Goal: Information Seeking & Learning: Learn about a topic

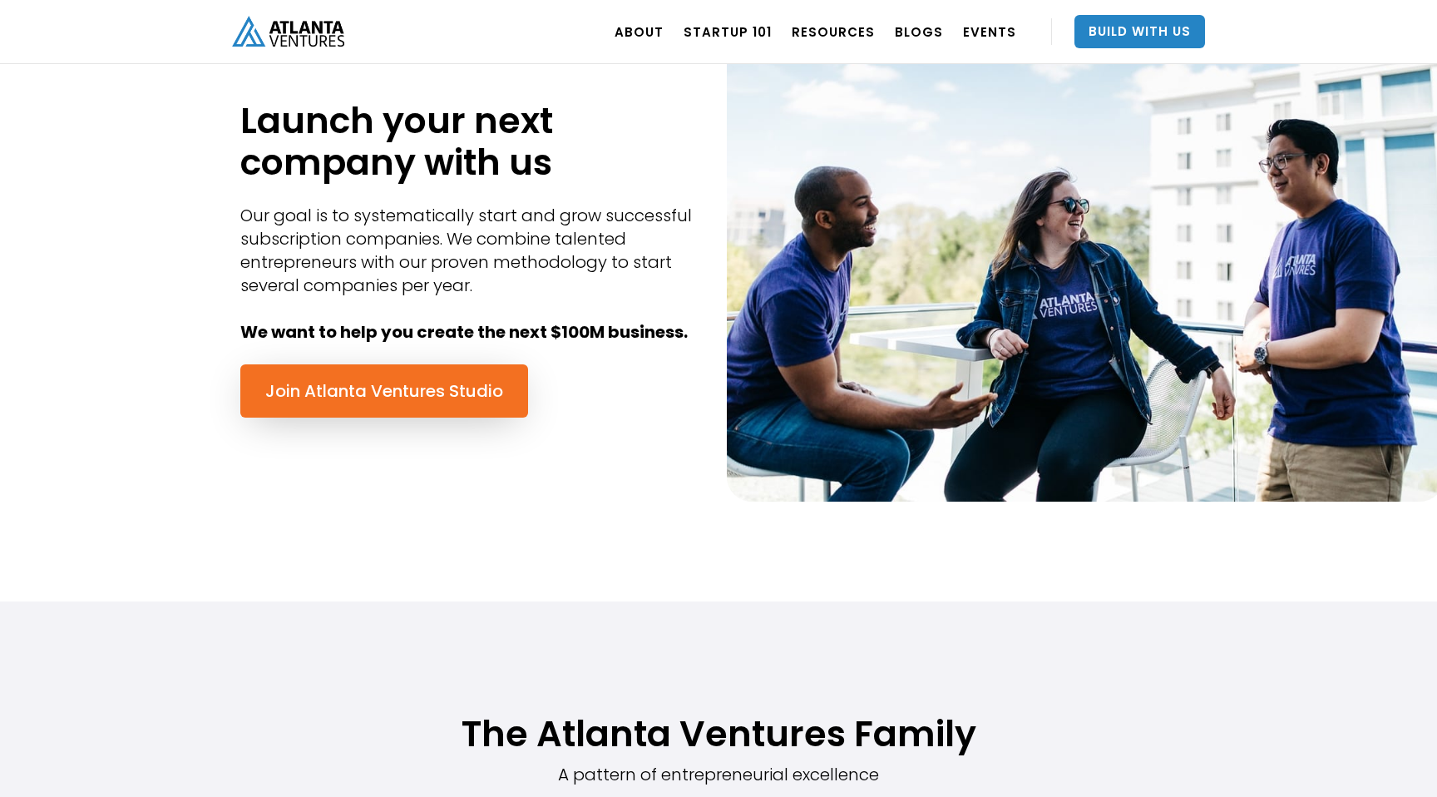
scroll to position [798, 0]
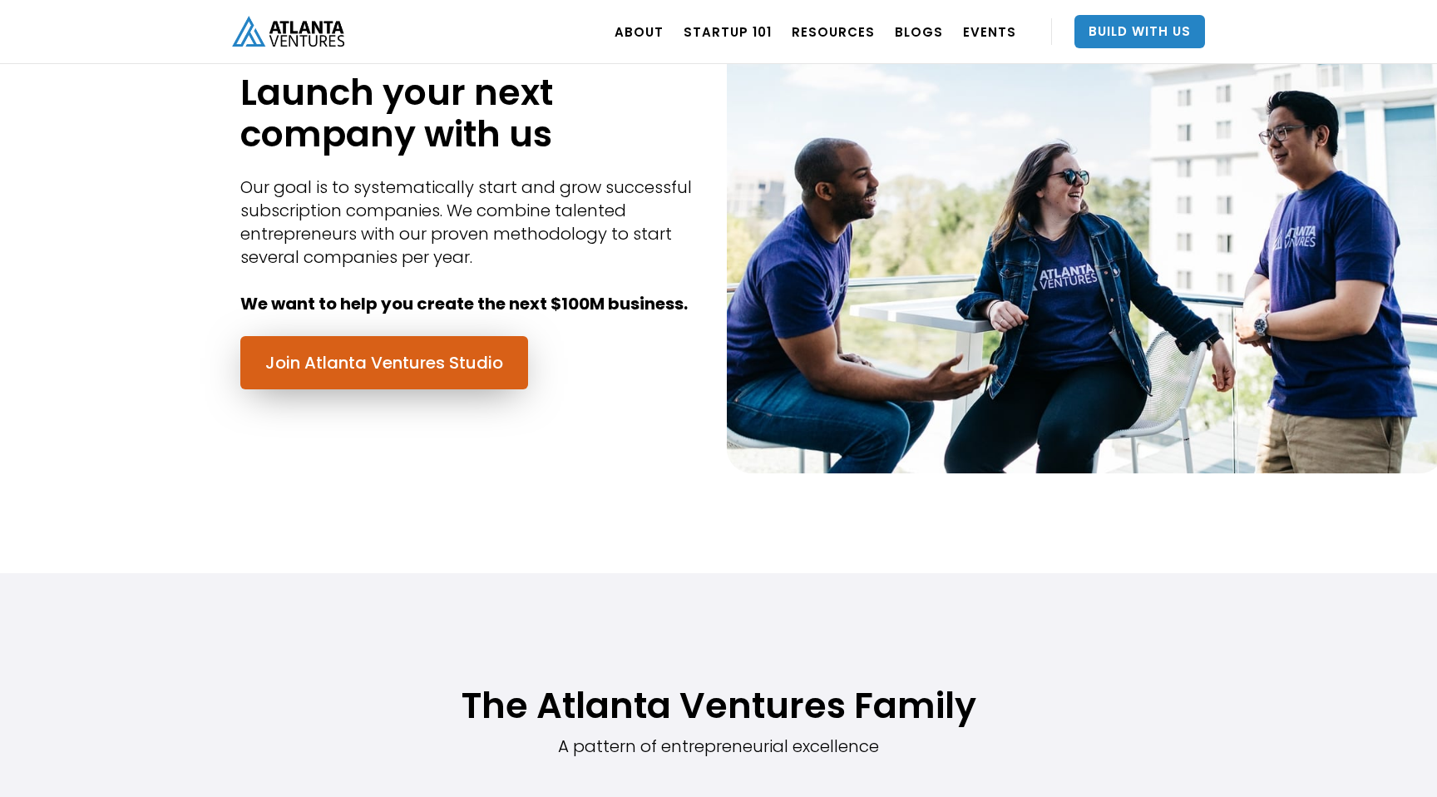
click at [460, 385] on link "Join Atlanta Ventures Studio" at bounding box center [384, 362] width 288 height 53
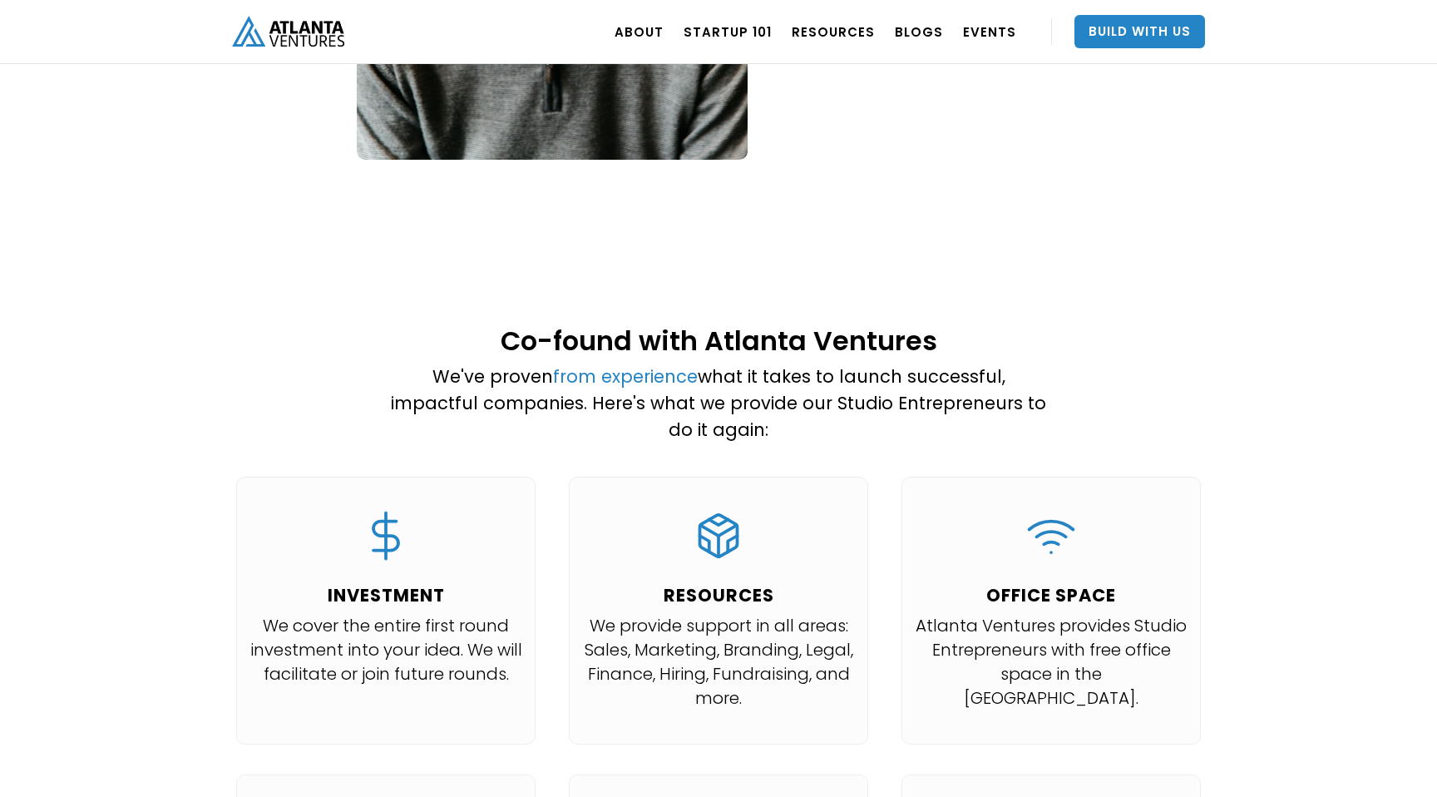
scroll to position [1392, 0]
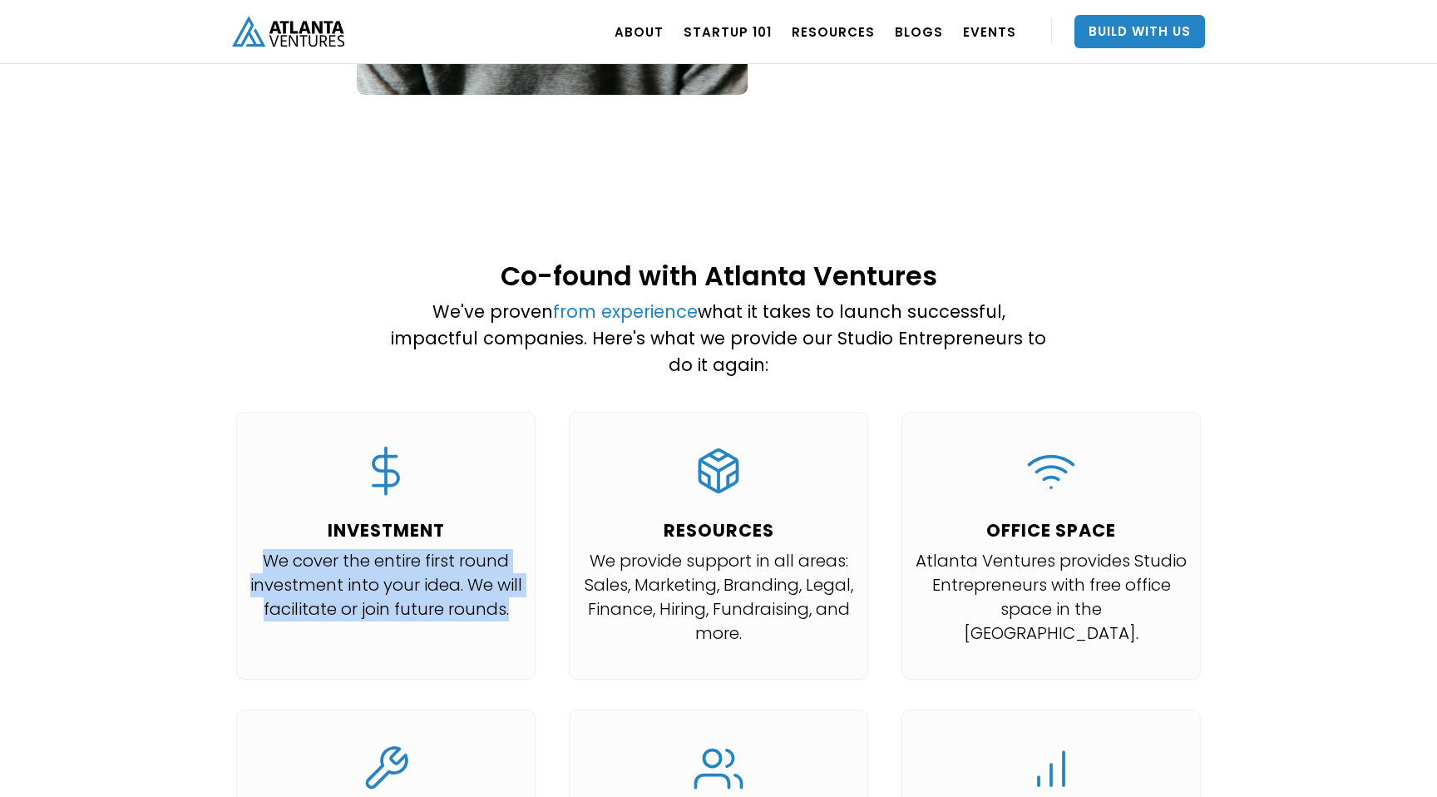
drag, startPoint x: 267, startPoint y: 512, endPoint x: 542, endPoint y: 595, distance: 287.3
click at [542, 595] on div "INVESTMENT We cover the entire first round investment into your idea. We will f…" at bounding box center [719, 709] width 998 height 595
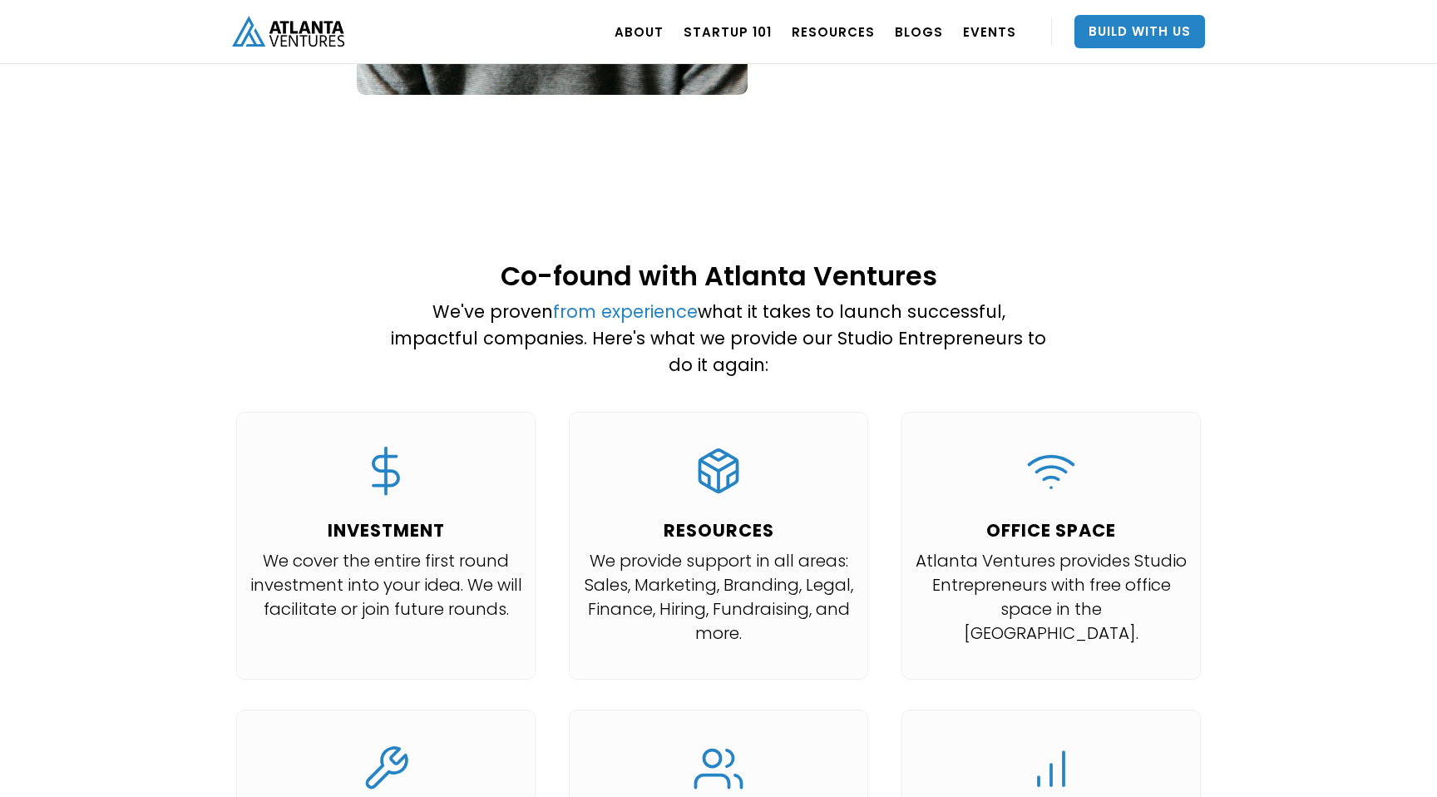
click at [454, 587] on p "We cover the entire first round investment into your idea. We will facilitate o…" at bounding box center [385, 585] width 273 height 72
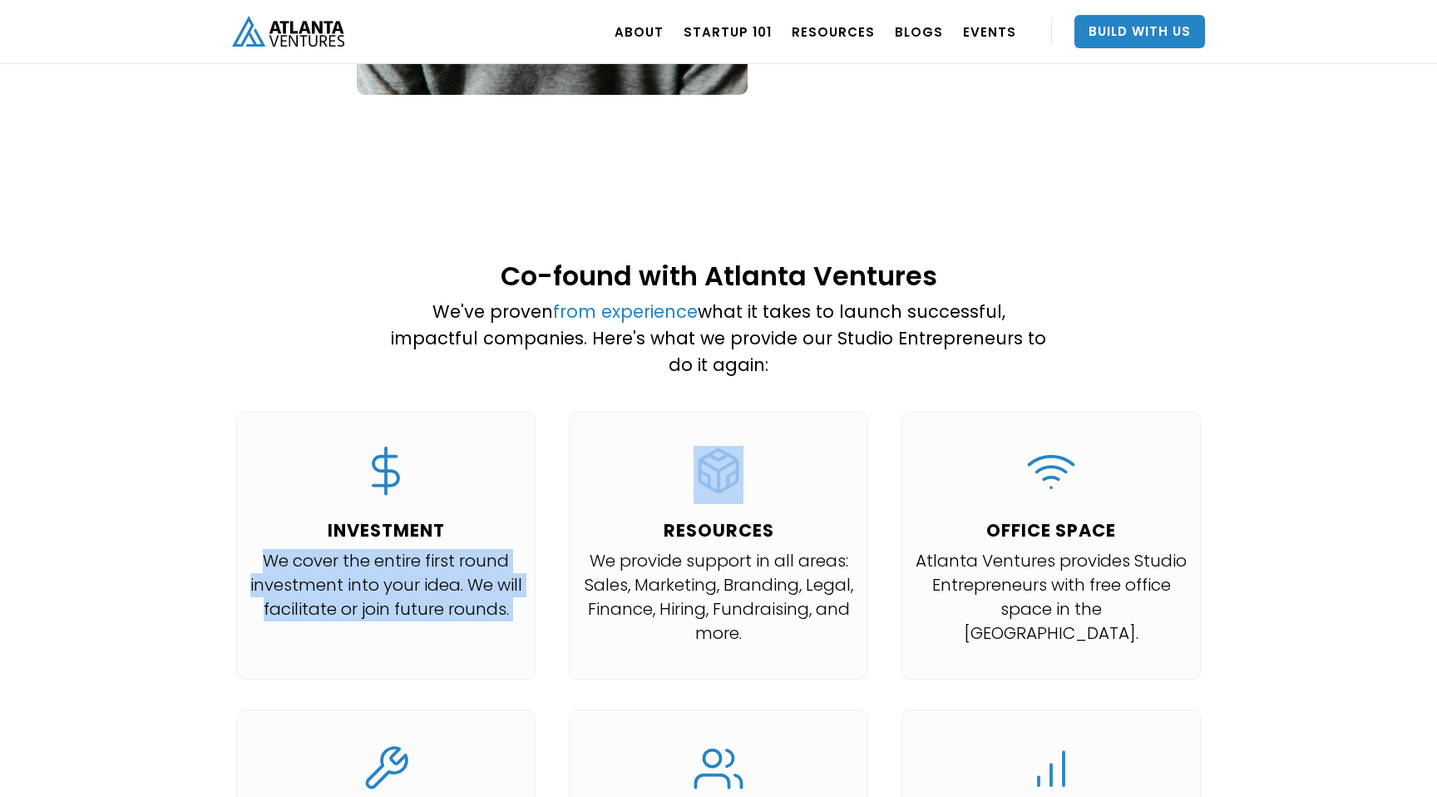
click at [454, 587] on p "We cover the entire first round investment into your idea. We will facilitate o…" at bounding box center [385, 585] width 273 height 72
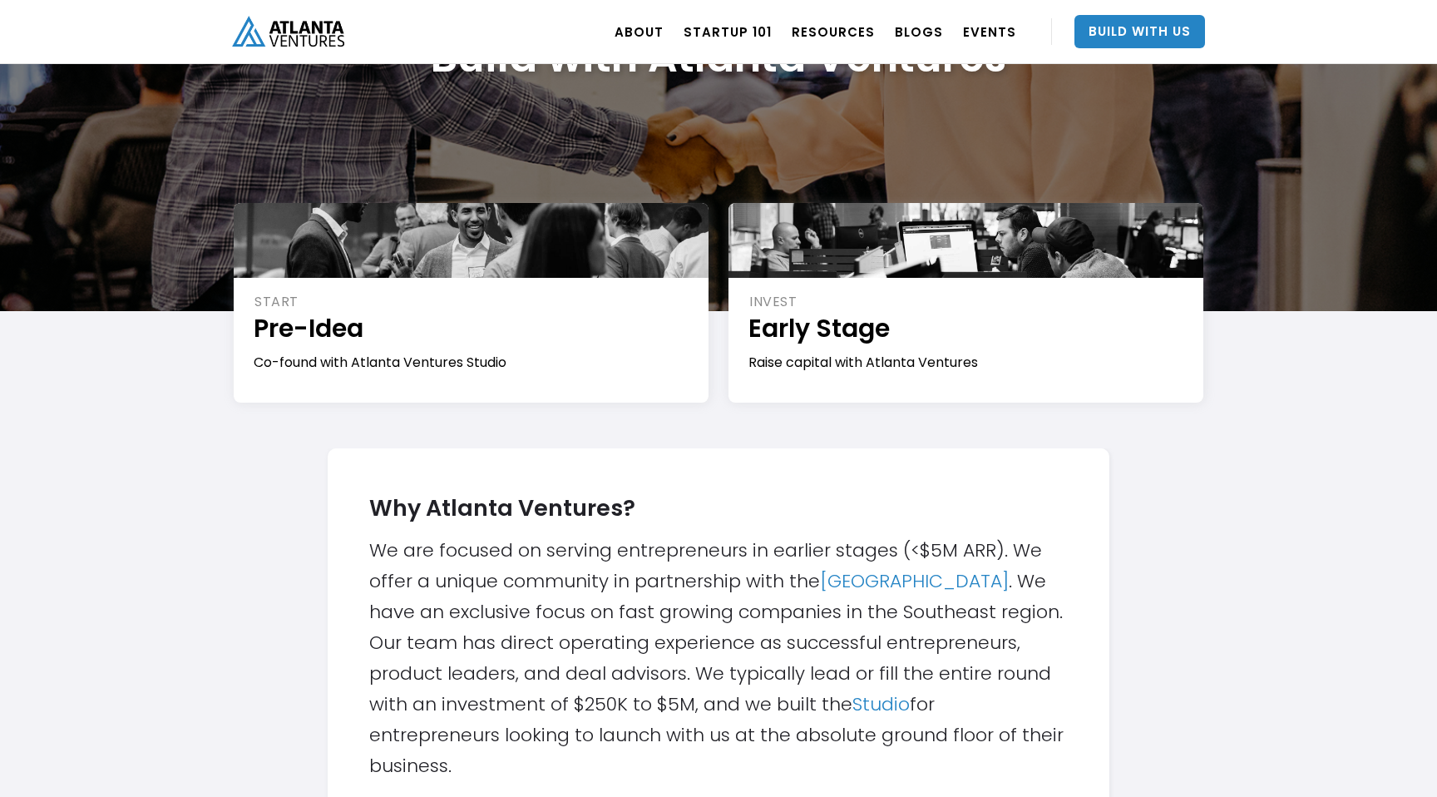
scroll to position [187, 0]
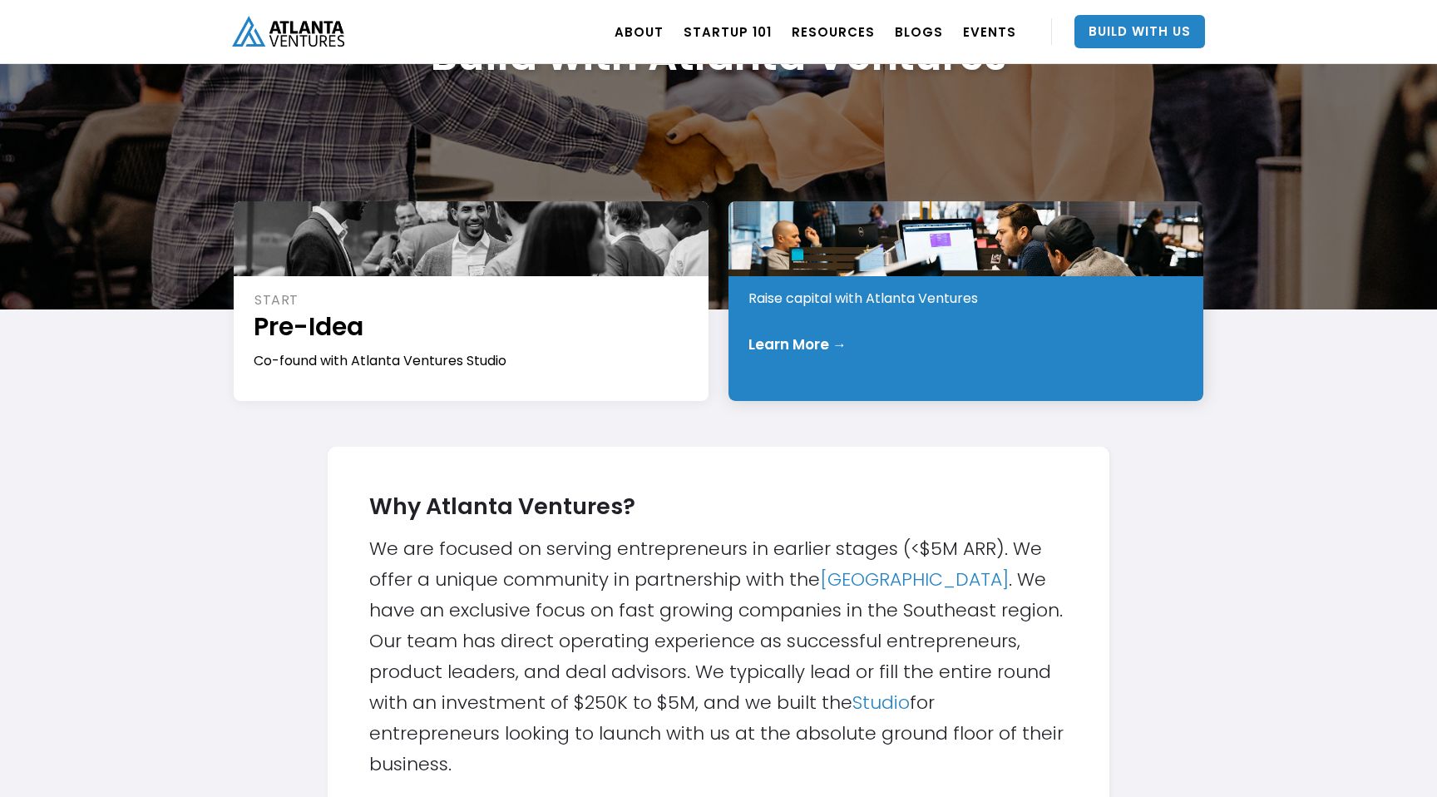
click at [929, 295] on div "Raise capital with Atlanta Ventures" at bounding box center [966, 298] width 437 height 18
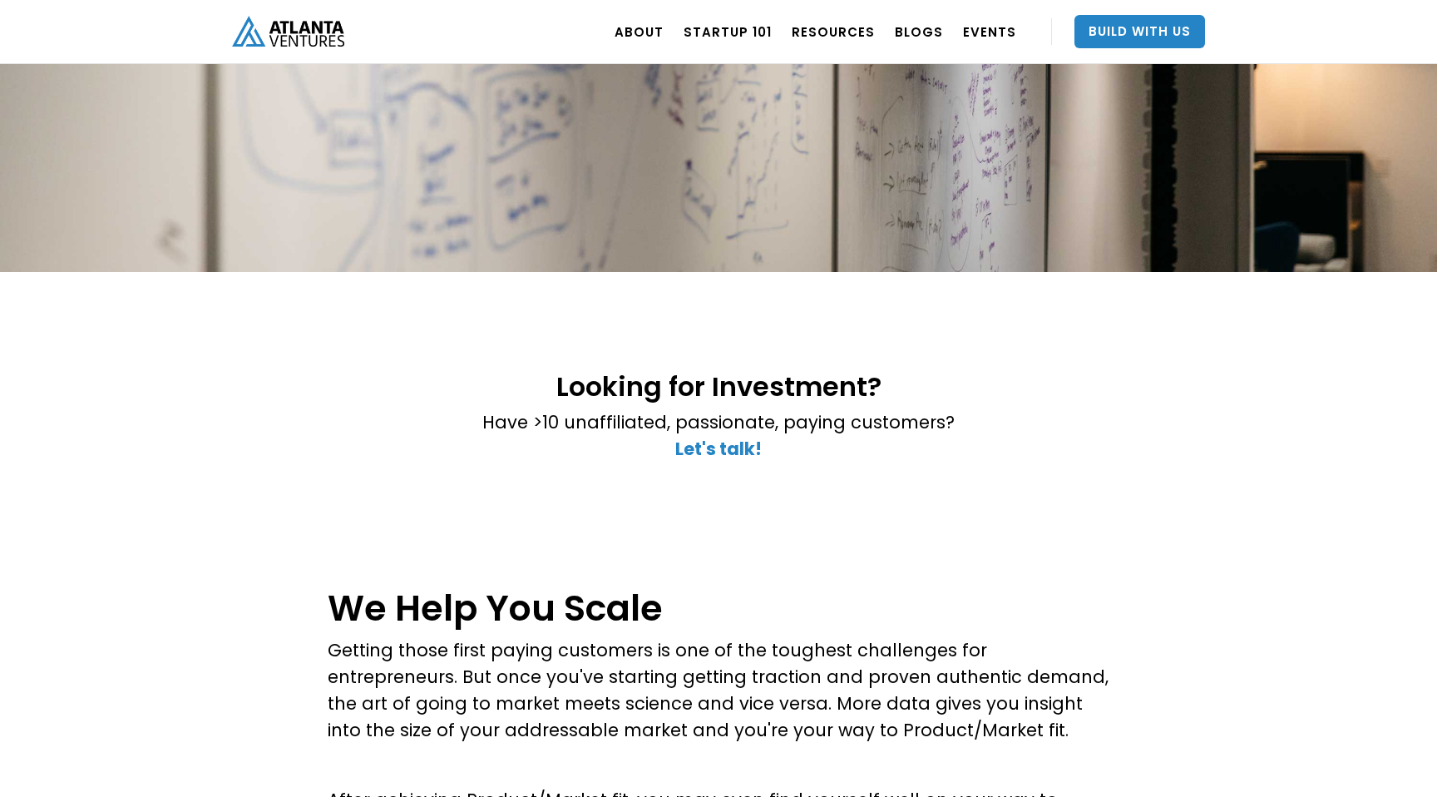
scroll to position [242, 0]
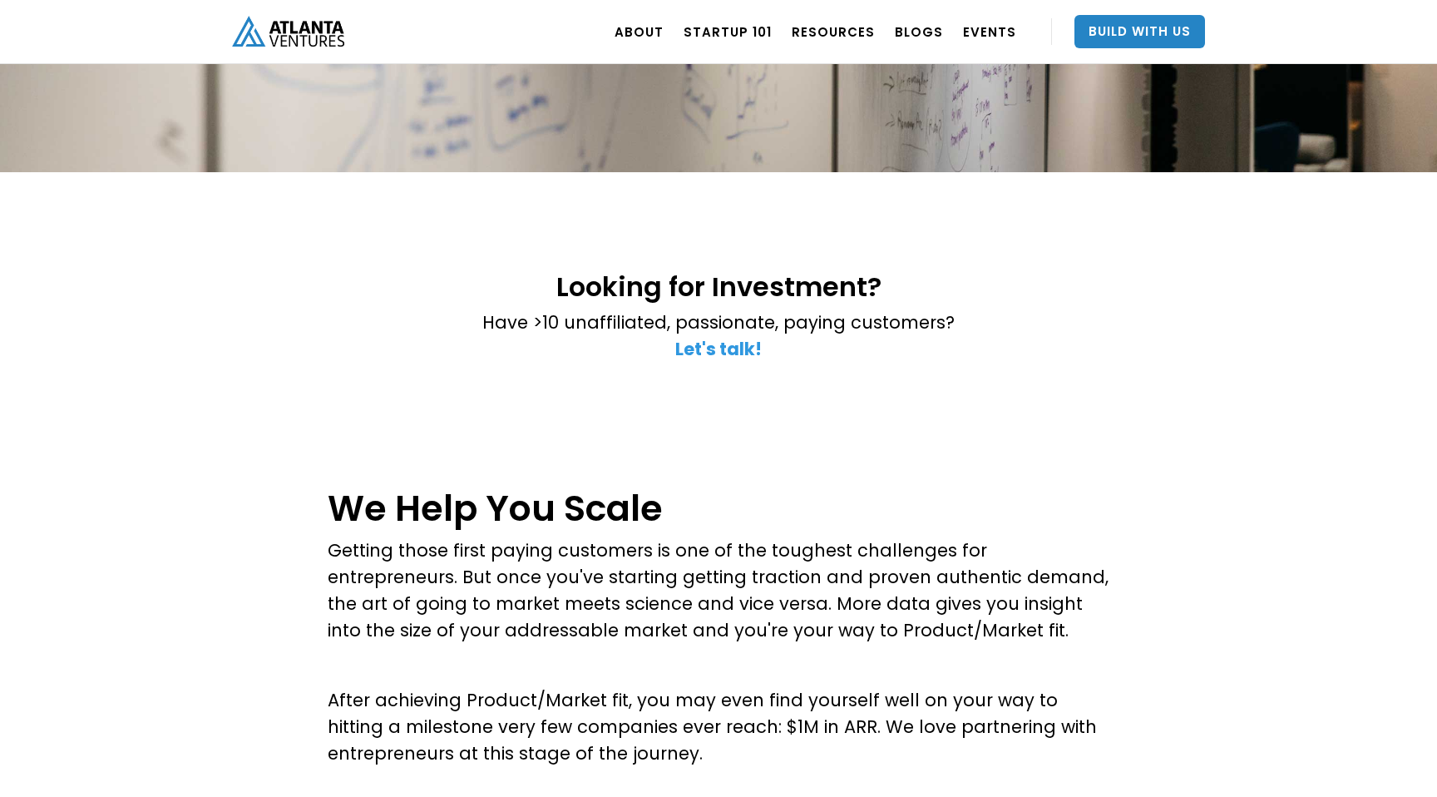
click at [699, 353] on strong "Let's talk!" at bounding box center [718, 349] width 86 height 24
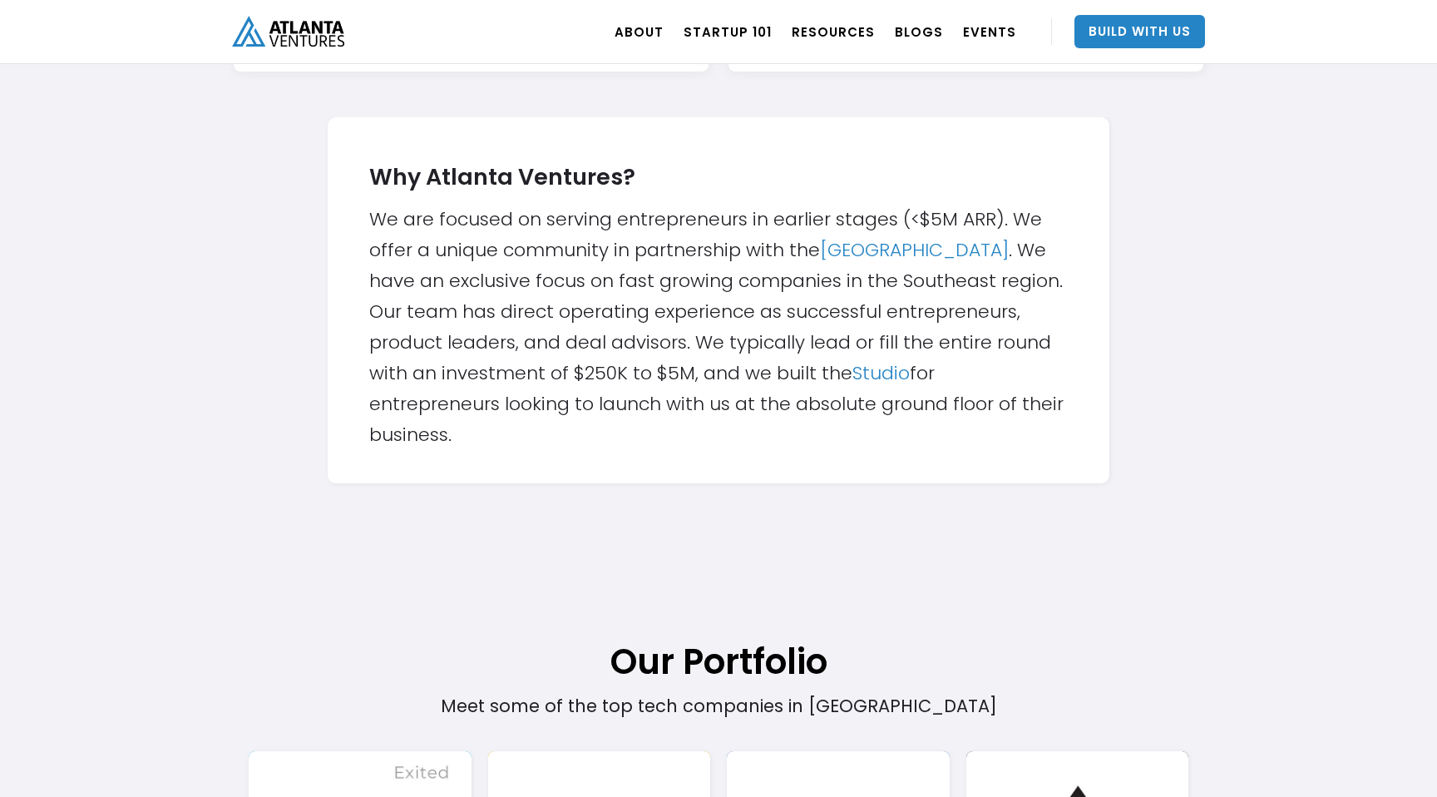
scroll to position [500, 0]
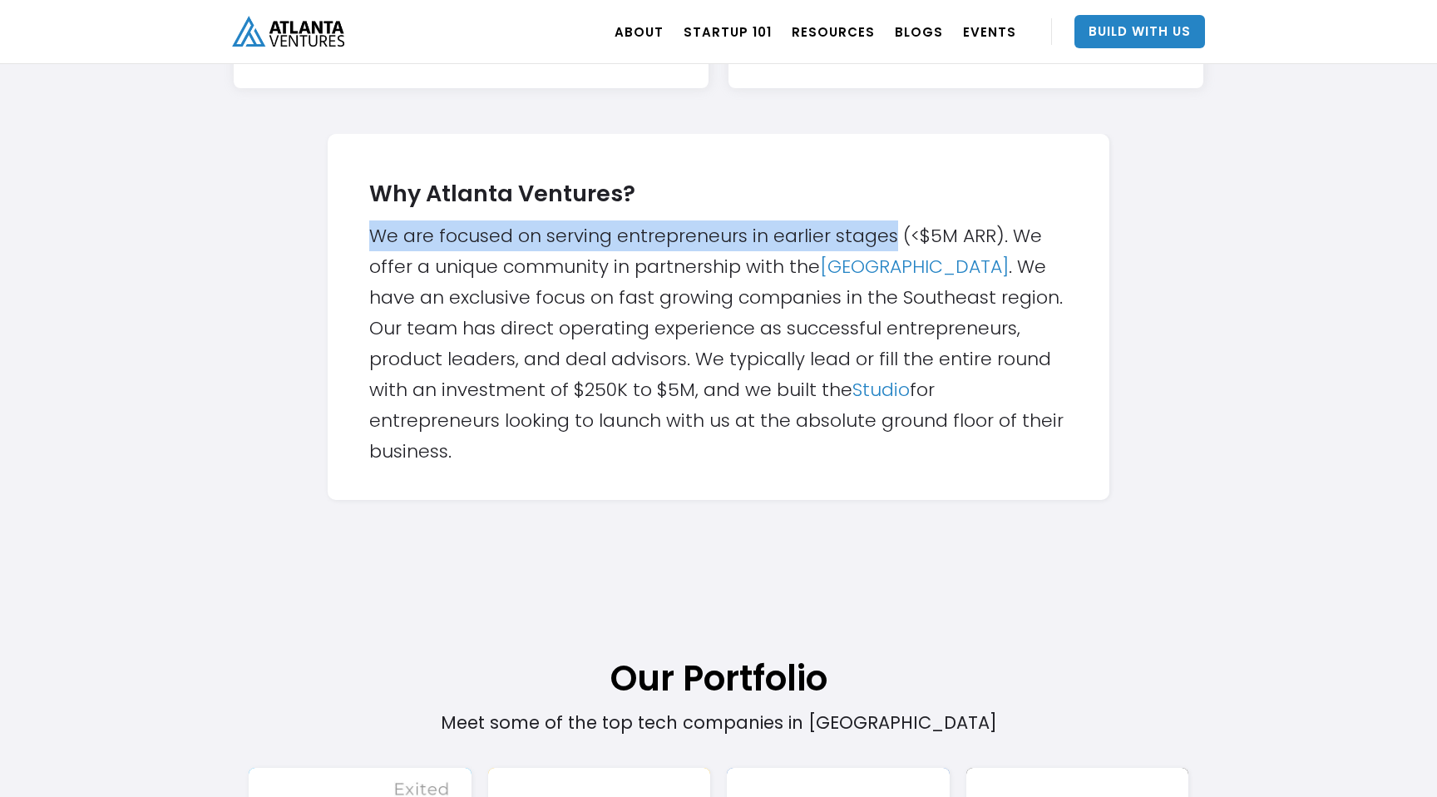
drag, startPoint x: 365, startPoint y: 239, endPoint x: 895, endPoint y: 239, distance: 529.7
click at [895, 239] on div "Why Atlanta Ventures? We are focused on serving entrepreneurs in earlier stages…" at bounding box center [719, 317] width 782 height 366
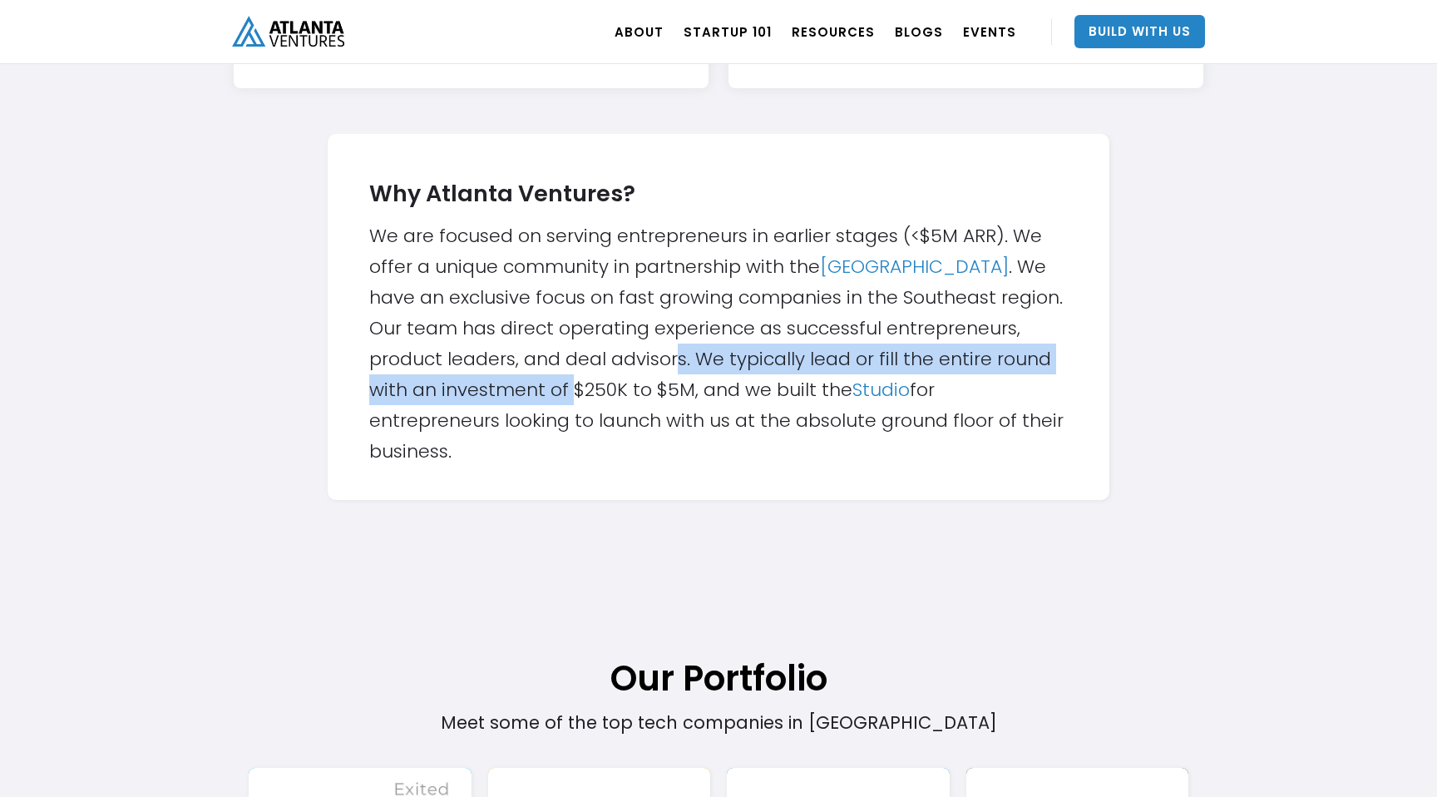
drag, startPoint x: 675, startPoint y: 350, endPoint x: 571, endPoint y: 389, distance: 111.1
click at [571, 389] on div "Why Atlanta Ventures? We are focused on serving entrepreneurs in earlier stages…" at bounding box center [718, 316] width 699 height 299
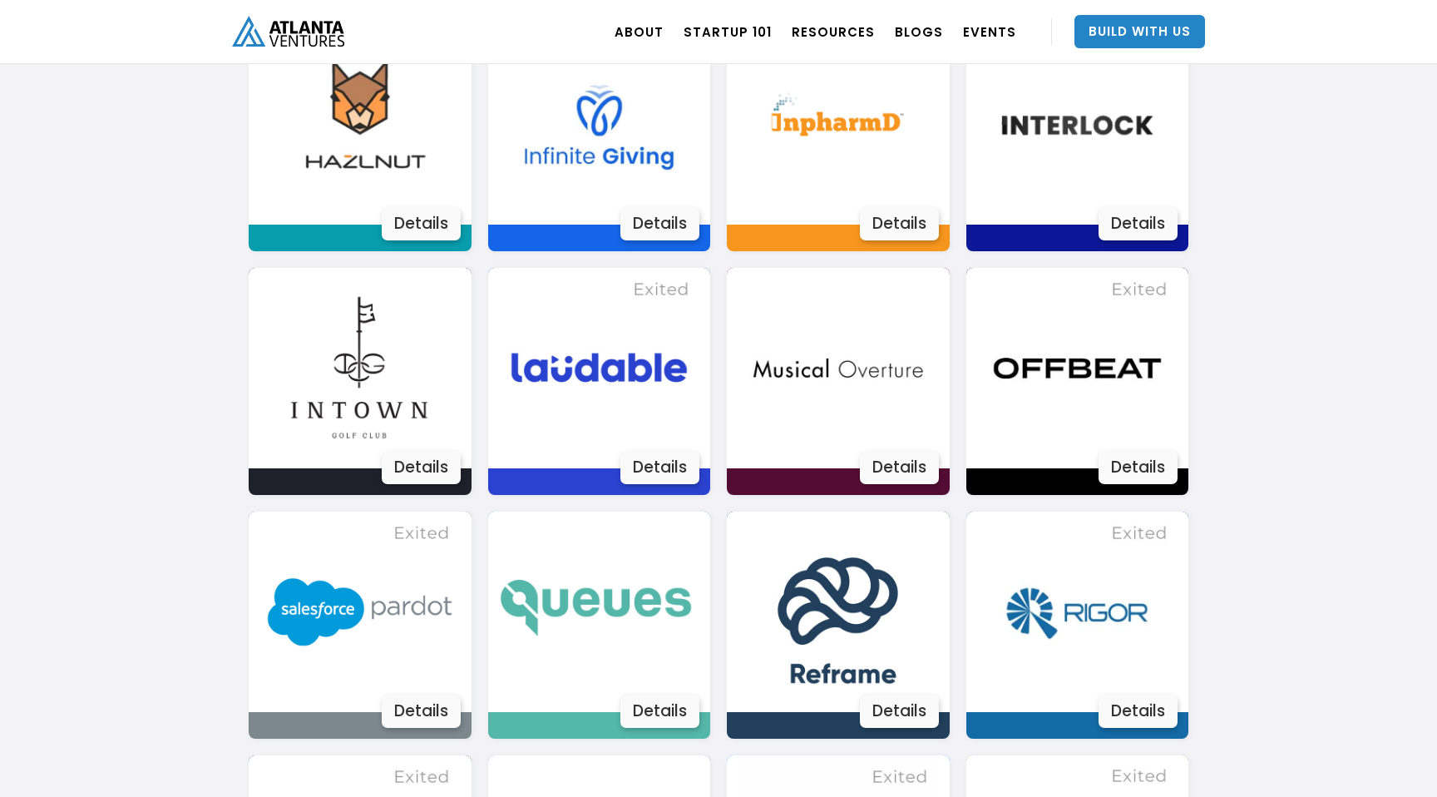
scroll to position [2328, 0]
